Goal: Information Seeking & Learning: Learn about a topic

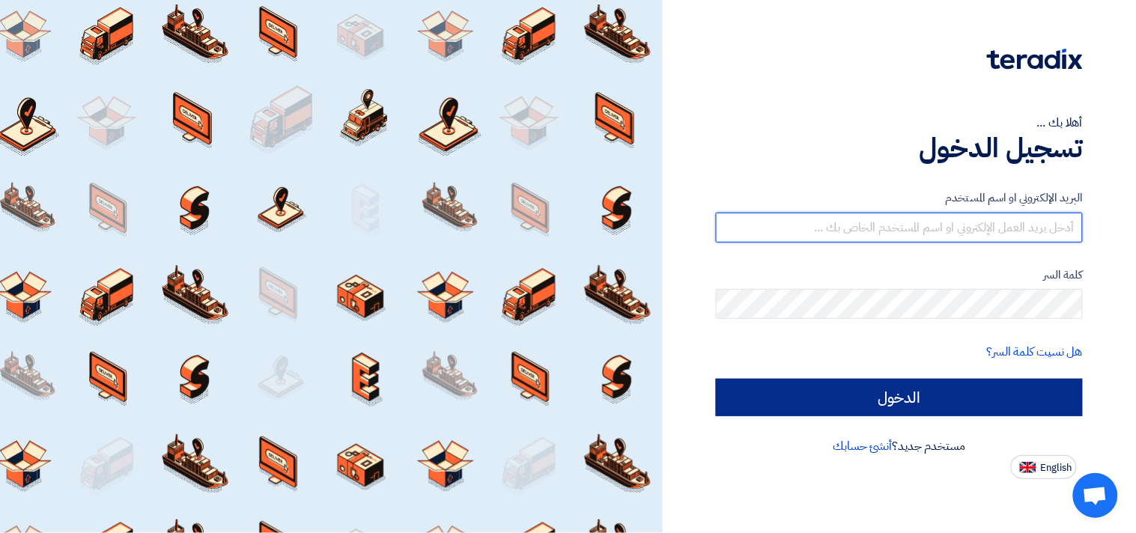
type input "[EMAIL_ADDRESS][DOMAIN_NAME]"
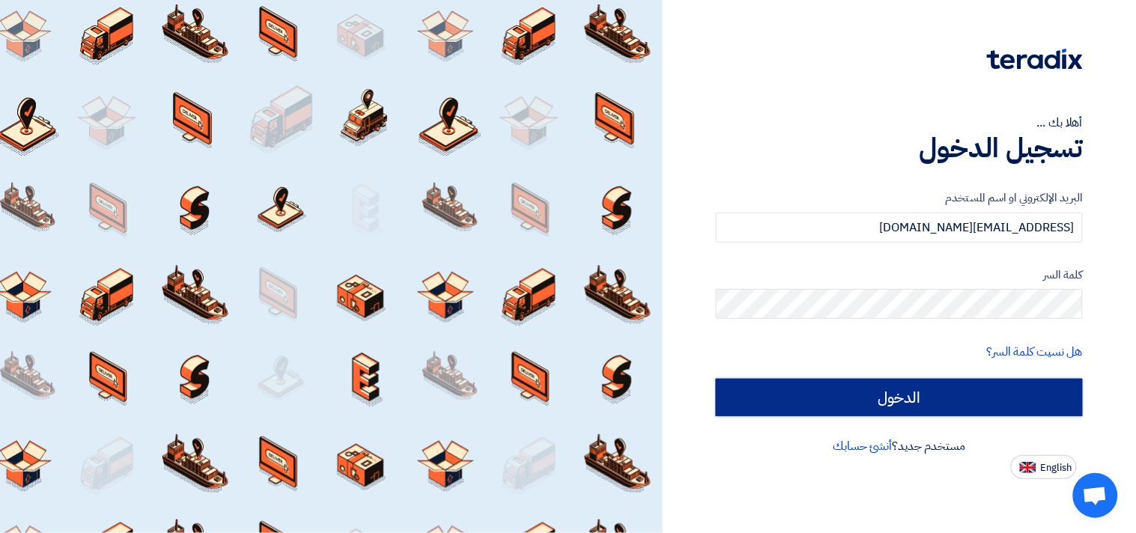
click at [891, 393] on input "الدخول" at bounding box center [899, 397] width 367 height 37
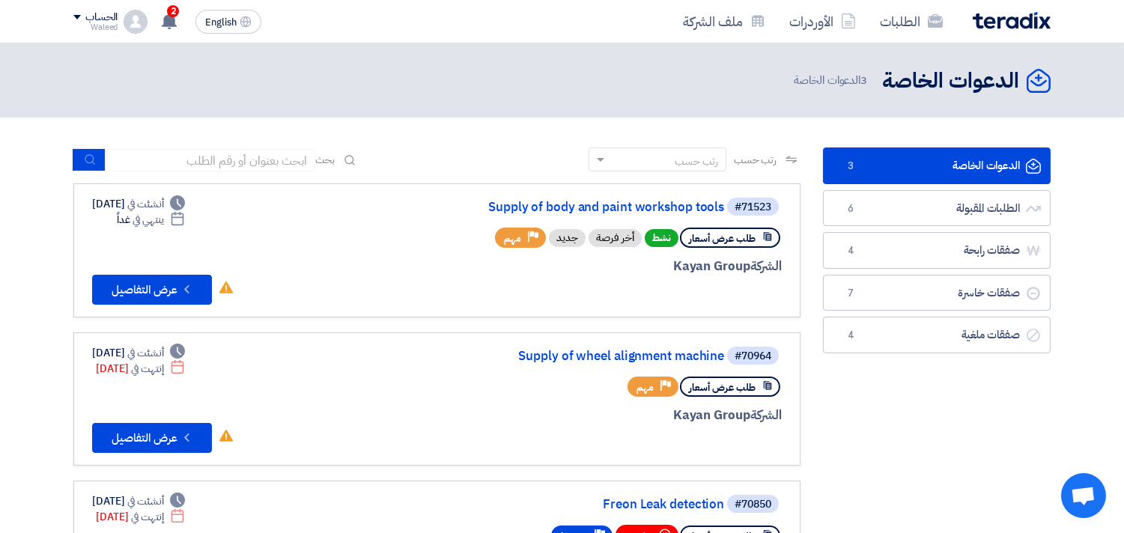
click at [916, 162] on link "الدعوات الخاصة الدعوات الخاصة 3" at bounding box center [937, 166] width 228 height 37
click at [630, 203] on link "Supply of body and paint workshop tools" at bounding box center [575, 207] width 300 height 13
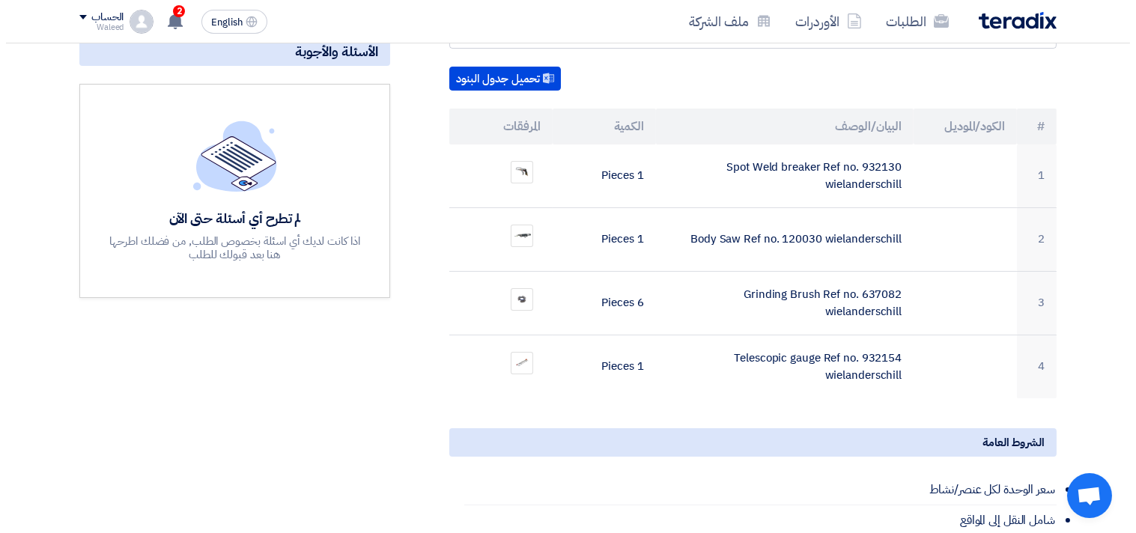
scroll to position [326, 0]
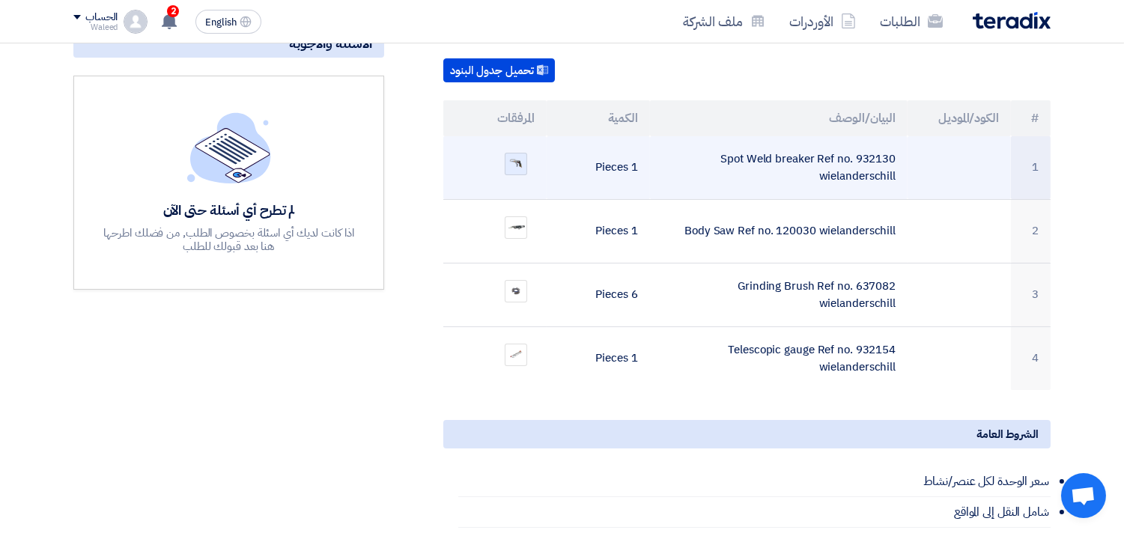
click at [520, 157] on img at bounding box center [516, 163] width 21 height 13
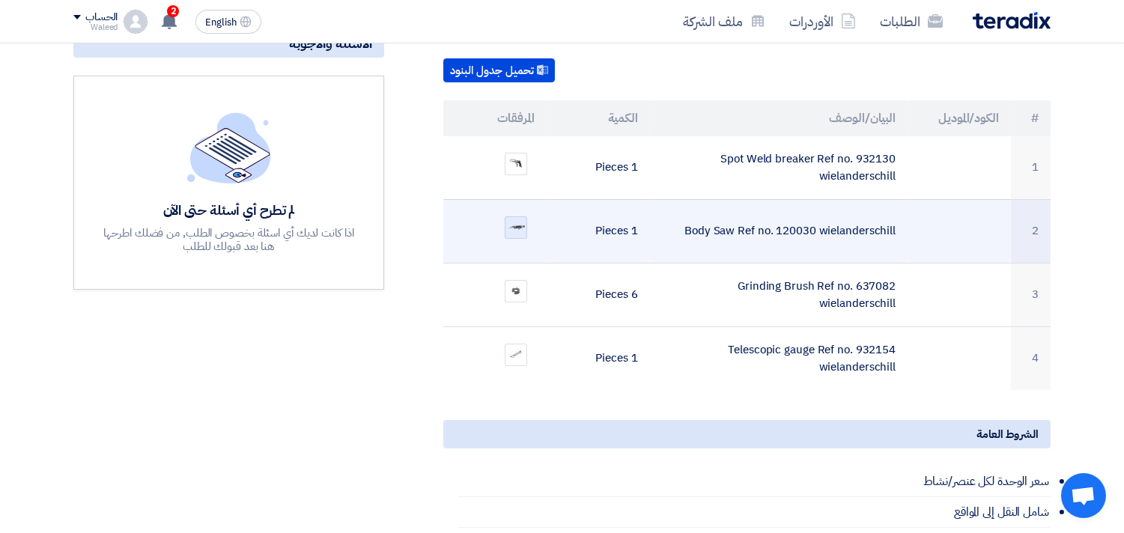
click at [518, 221] on img at bounding box center [516, 227] width 21 height 13
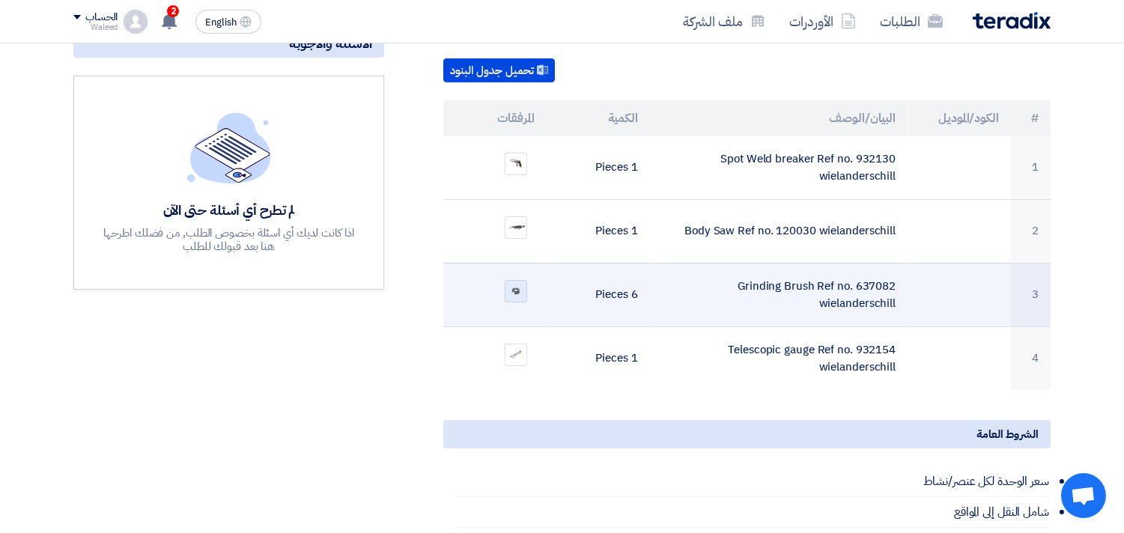
click at [514, 280] on div at bounding box center [516, 291] width 22 height 22
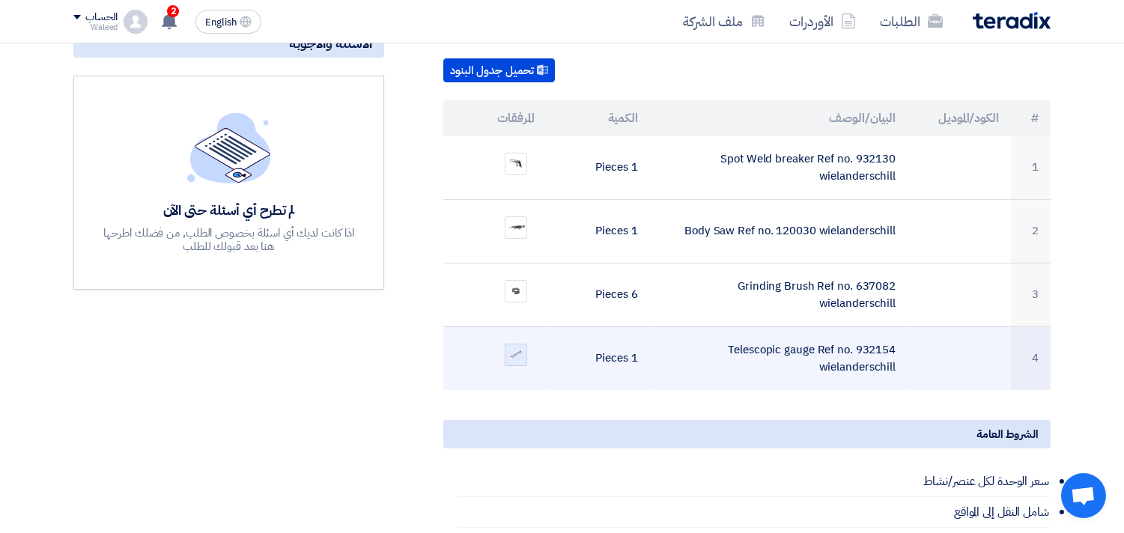
click at [515, 348] on img at bounding box center [516, 354] width 21 height 13
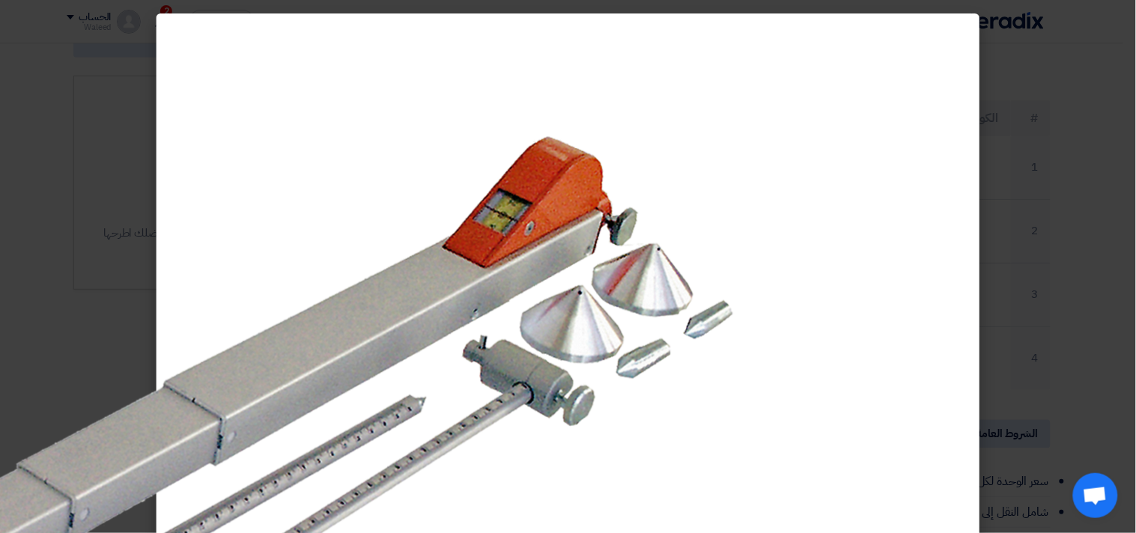
click at [506, 410] on img at bounding box center [136, 500] width 1690 height 950
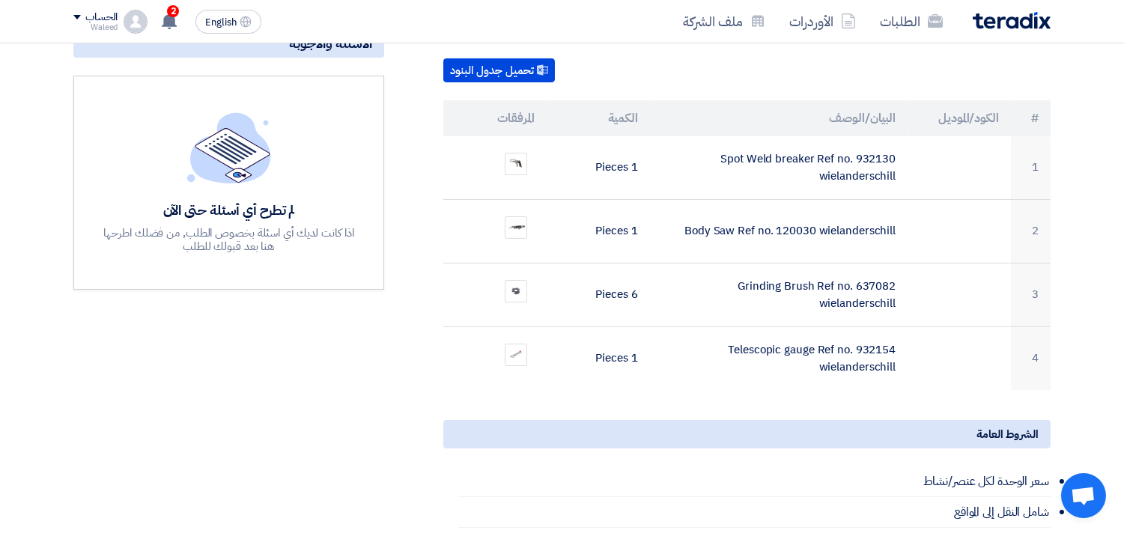
scroll to position [0, 0]
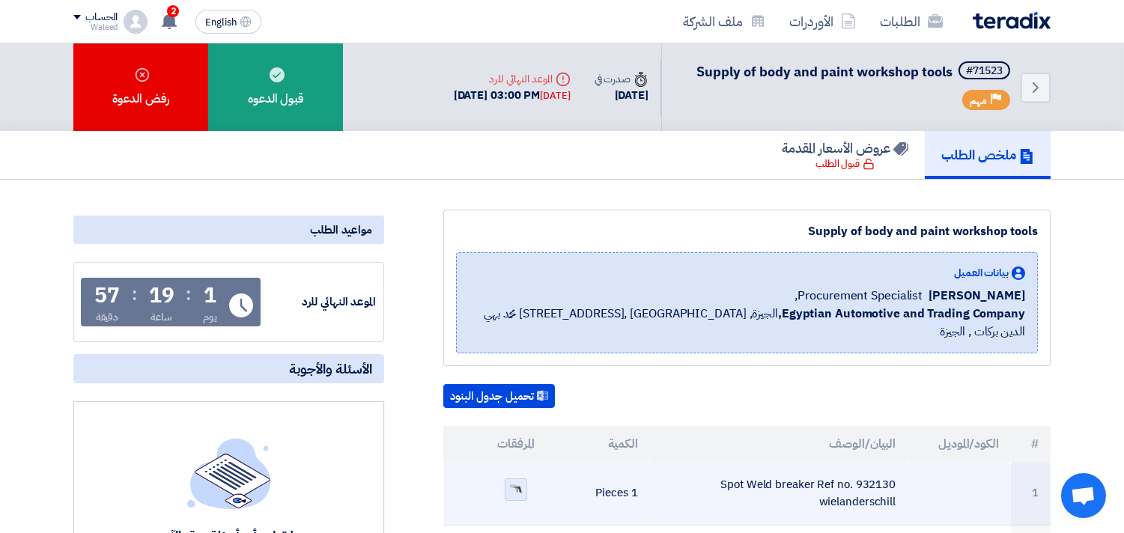
click at [512, 483] on img at bounding box center [516, 489] width 21 height 13
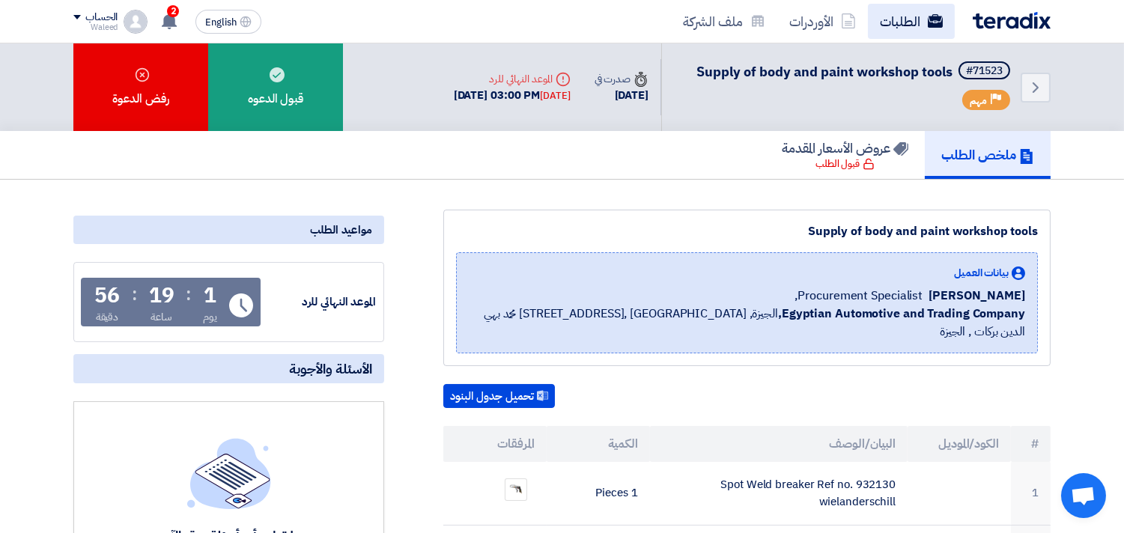
click at [902, 24] on link "الطلبات" at bounding box center [911, 21] width 87 height 35
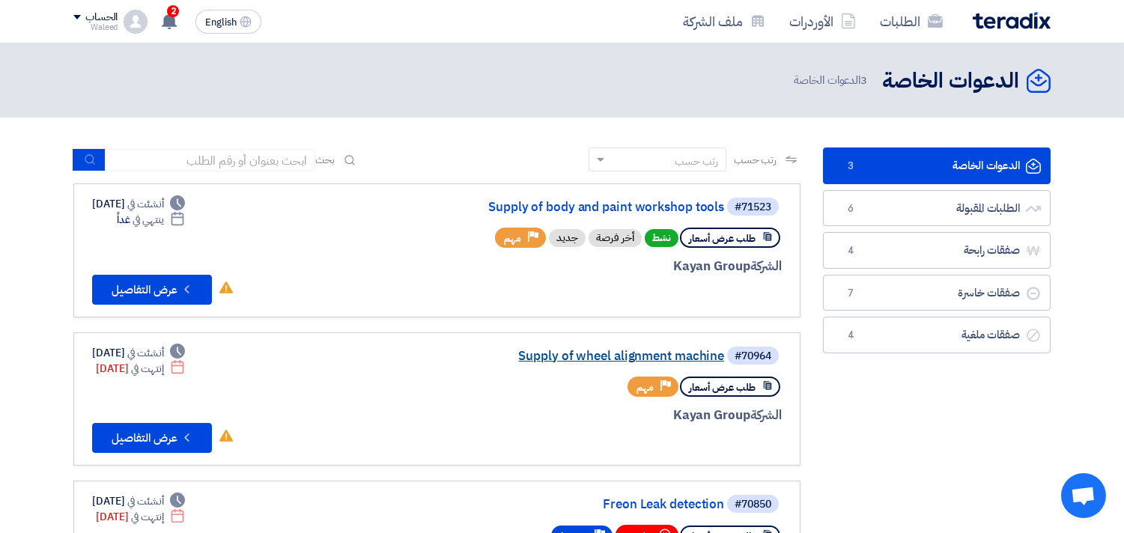
click at [584, 353] on link "Supply of wheel alignment machine" at bounding box center [575, 356] width 300 height 13
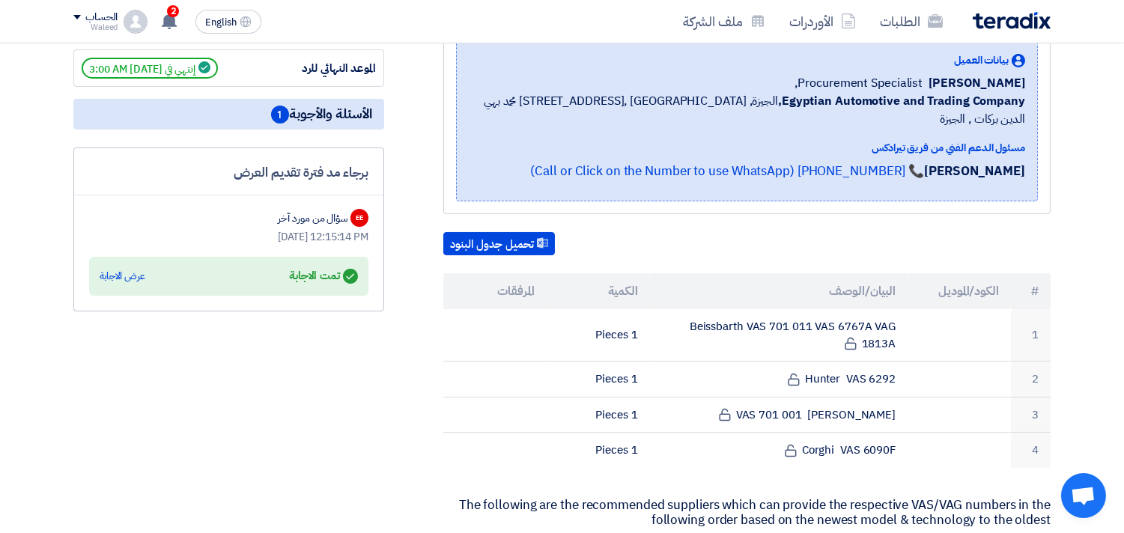
scroll to position [264, 0]
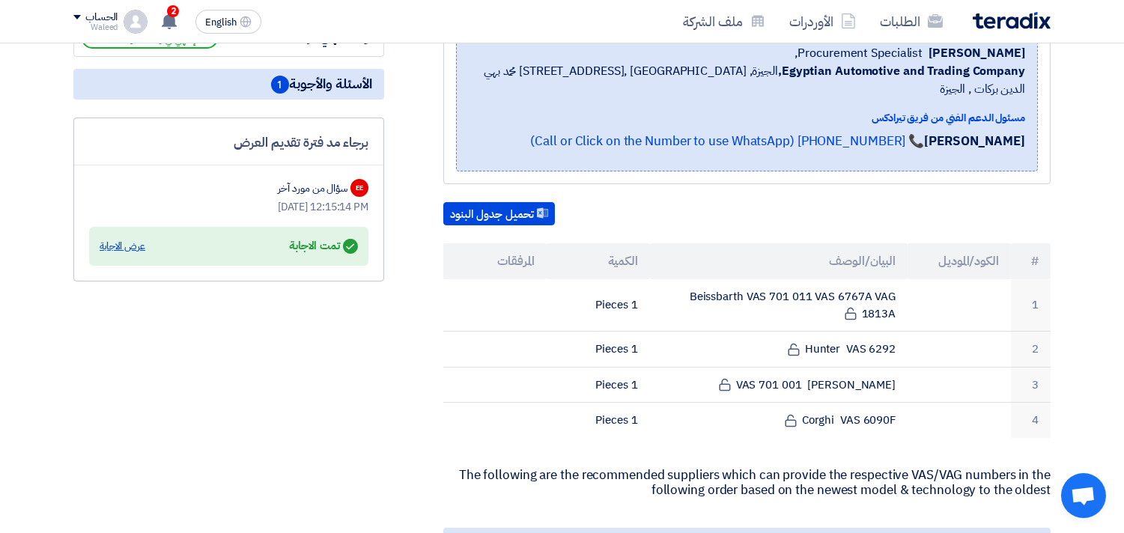
click at [130, 244] on div "عرض الاجابة" at bounding box center [123, 246] width 46 height 15
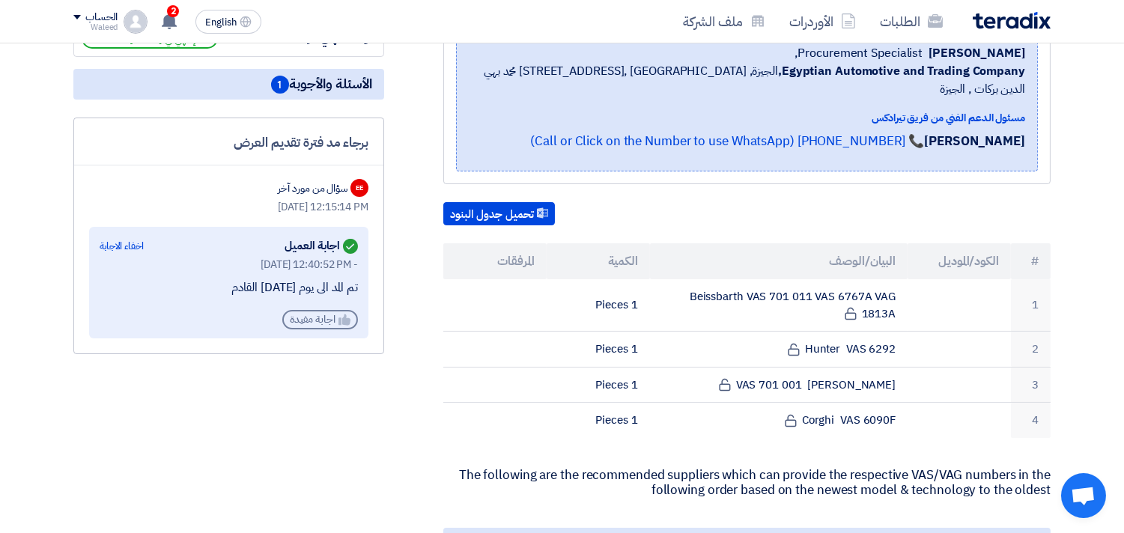
click at [313, 317] on div "Helpful اجابة مفيدة" at bounding box center [320, 319] width 76 height 19
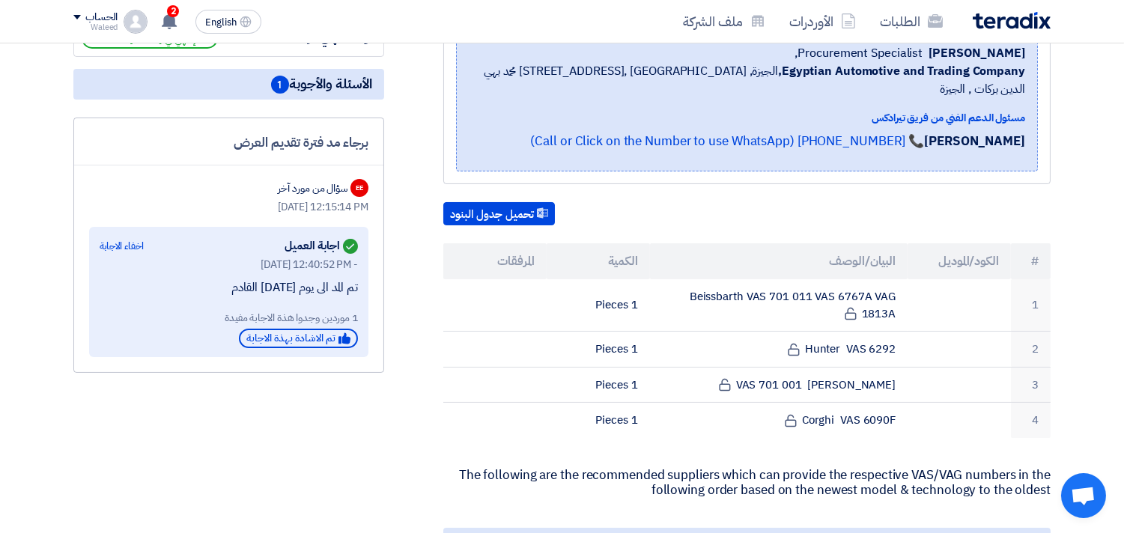
click at [211, 157] on div "برجاء مد فترة تقديم العرض EE سؤال من مورد آخر [DATE] 12:15:14 PM Answered اجابة…" at bounding box center [228, 245] width 311 height 255
click at [173, 20] on use at bounding box center [169, 21] width 15 height 16
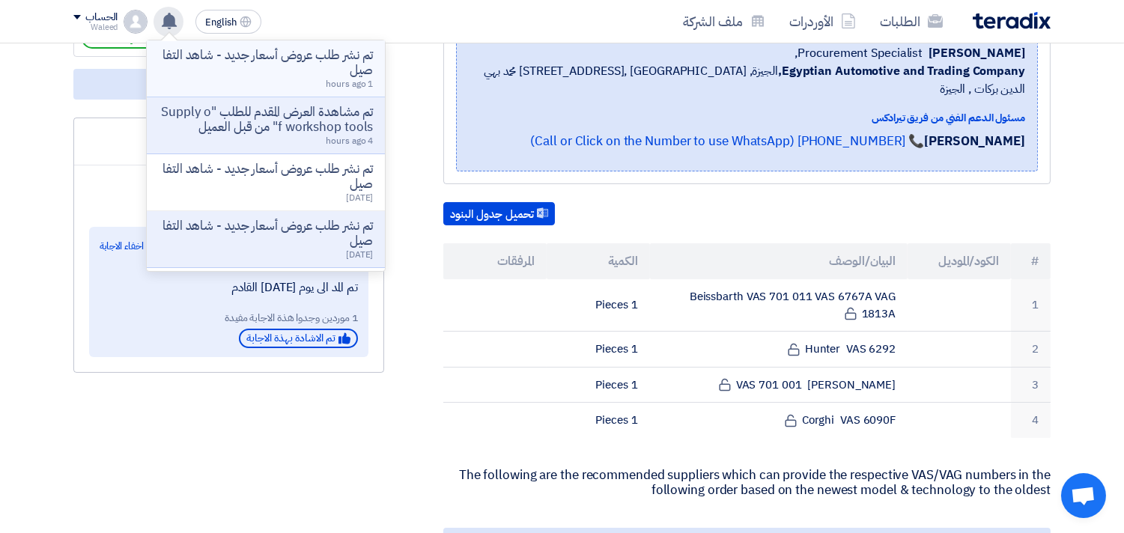
click at [285, 69] on p "تم نشر طلب عروض أسعار جديد - شاهد التفاصيل" at bounding box center [266, 63] width 214 height 30
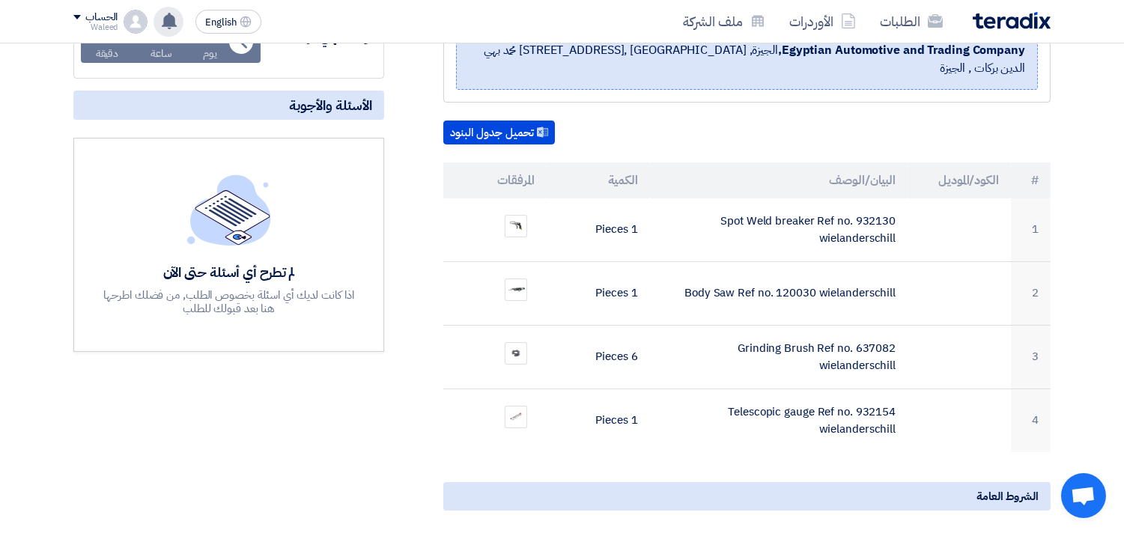
scroll to position [243, 0]
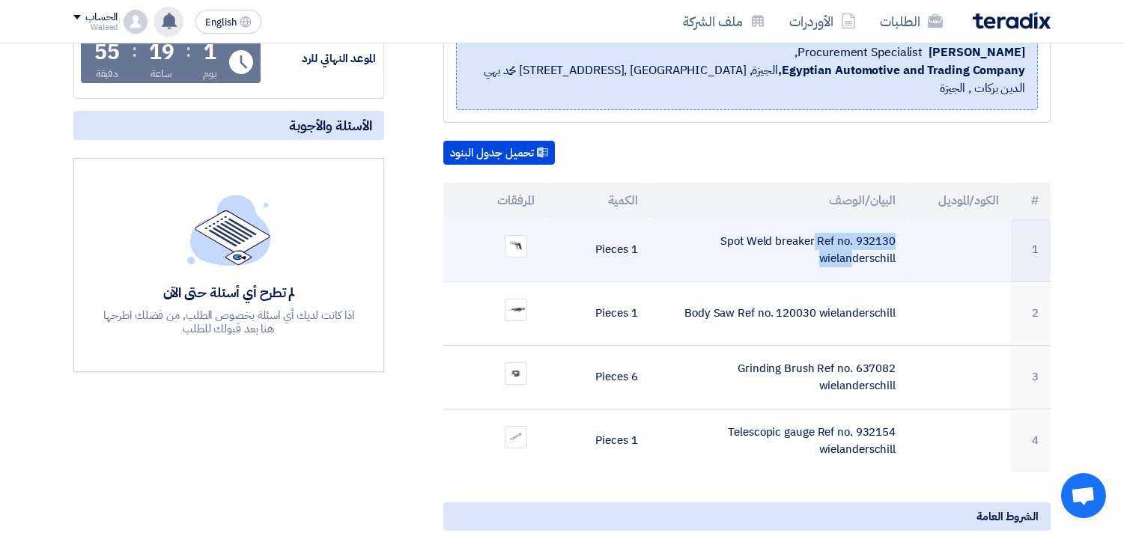
drag, startPoint x: 724, startPoint y: 220, endPoint x: 837, endPoint y: 220, distance: 113.1
click at [837, 220] on td "Spot Weld breaker Ref no. 932130 wielanderschill" at bounding box center [779, 251] width 258 height 64
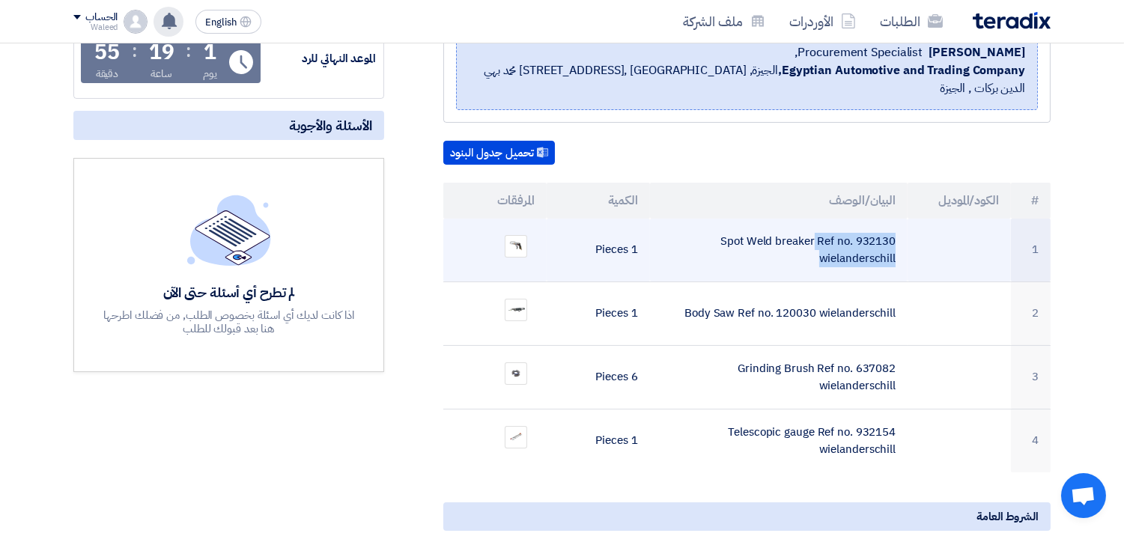
click at [837, 220] on td "Spot Weld breaker Ref no. 932130 wielanderschill" at bounding box center [779, 251] width 258 height 64
copy tr "Spot Weld breaker Ref no. 932130 wielanderschill"
